Goal: Check status

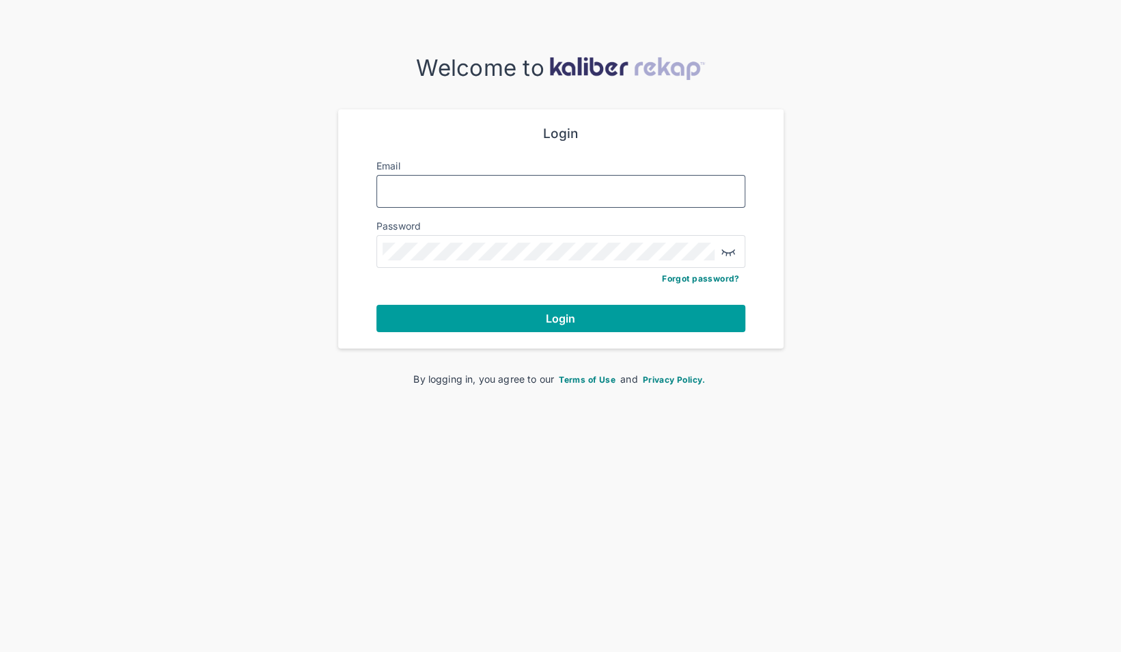
type input "**********"
click at [523, 317] on button "Login" at bounding box center [561, 318] width 369 height 27
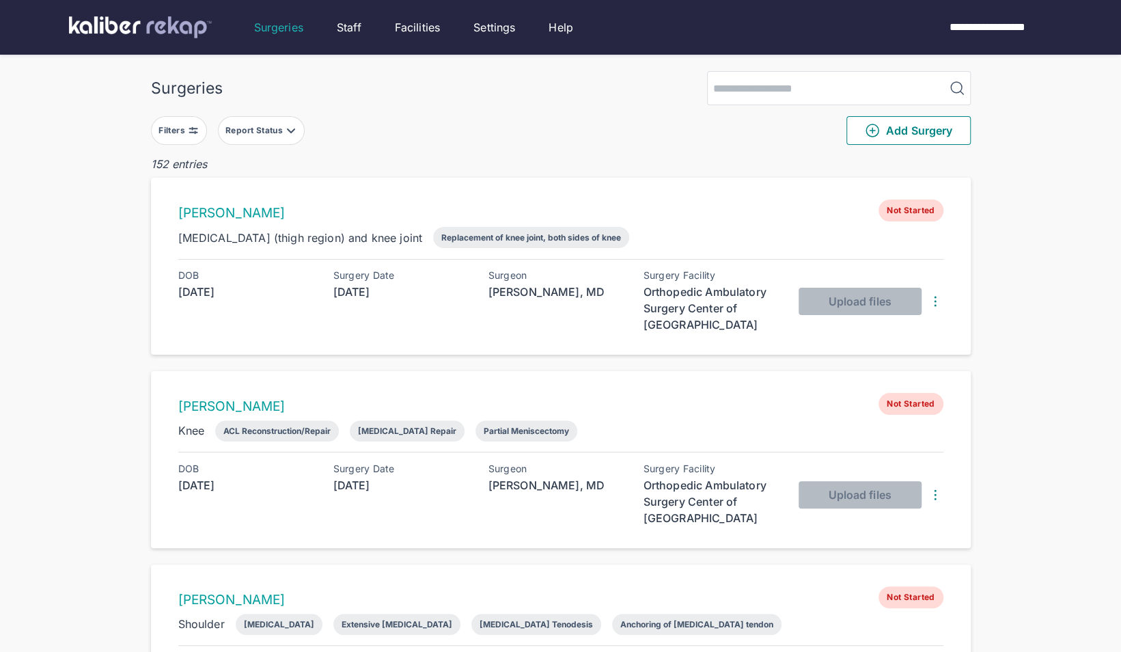
click at [280, 120] on button "Report Status" at bounding box center [261, 130] width 87 height 29
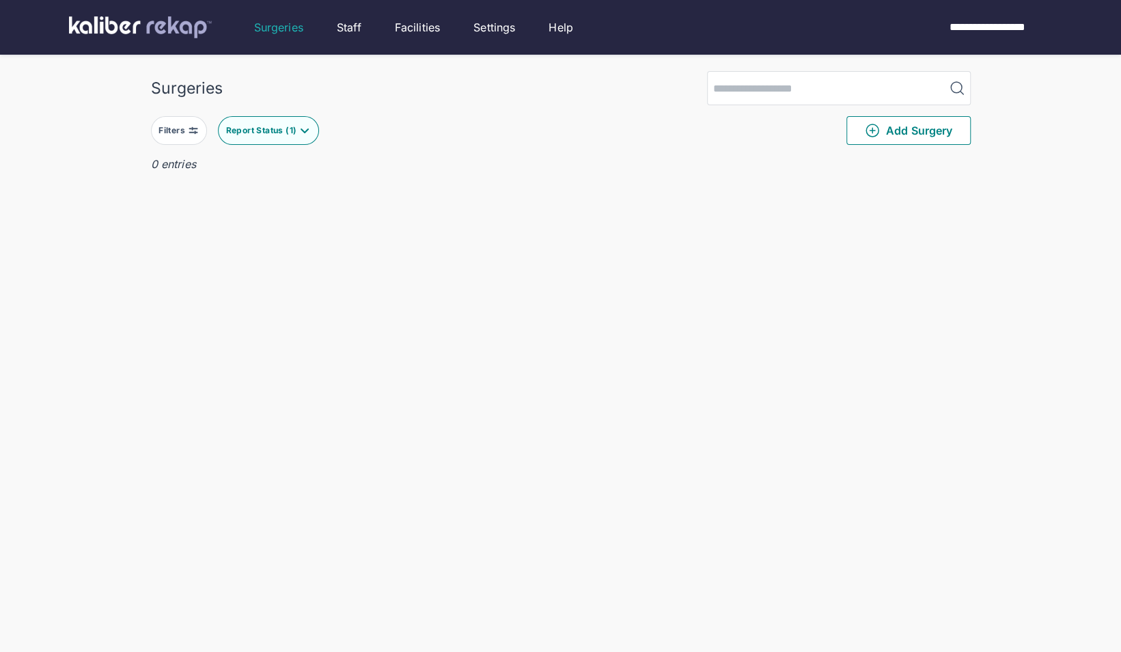
click at [98, 250] on div "Surgeries Filters Report Status ( 1 ) Add Surgery 0 entries Delete Surgery? The…" at bounding box center [560, 353] width 1121 height 707
